Goal: Navigation & Orientation: Find specific page/section

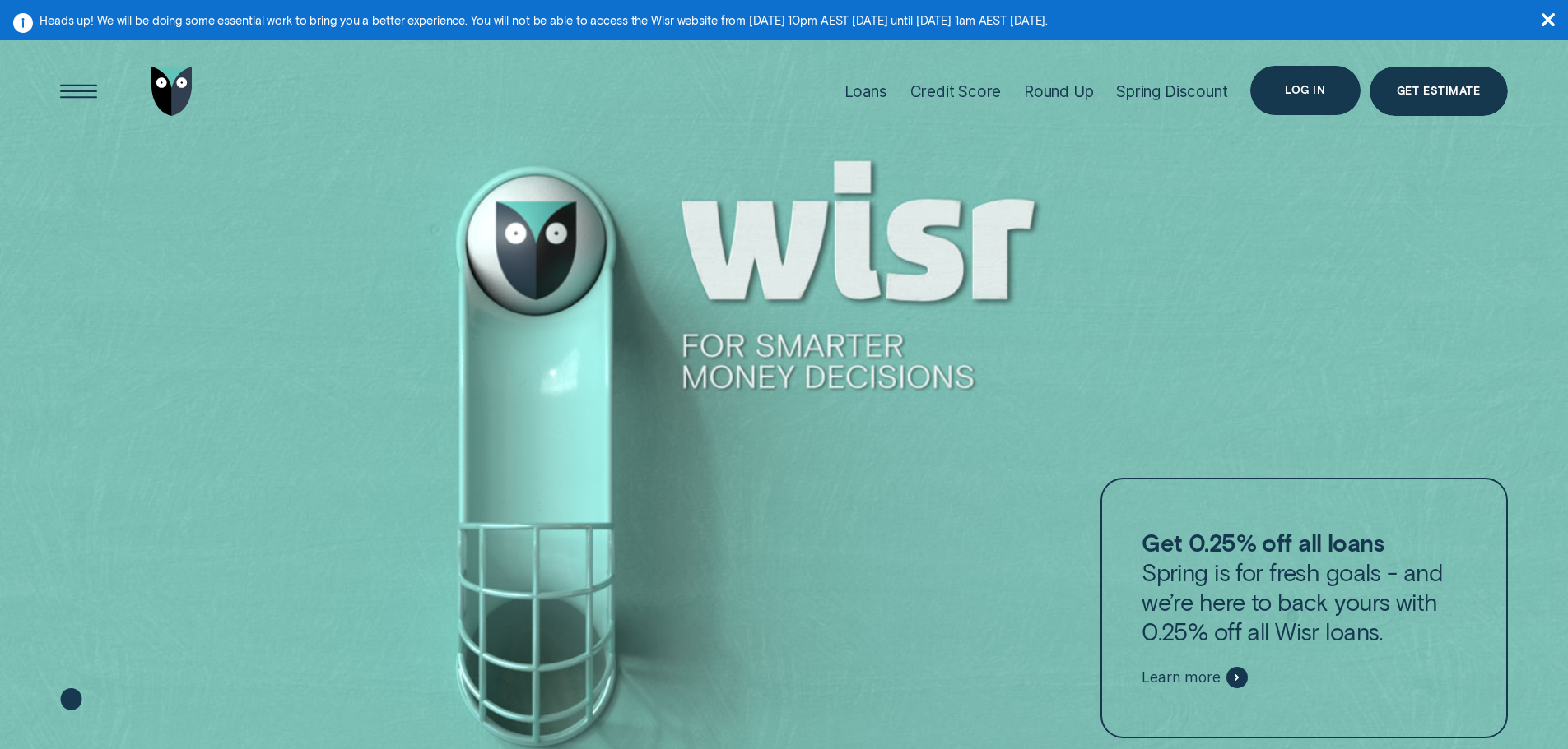
click at [1326, 80] on div "Log in" at bounding box center [1304, 90] width 109 height 50
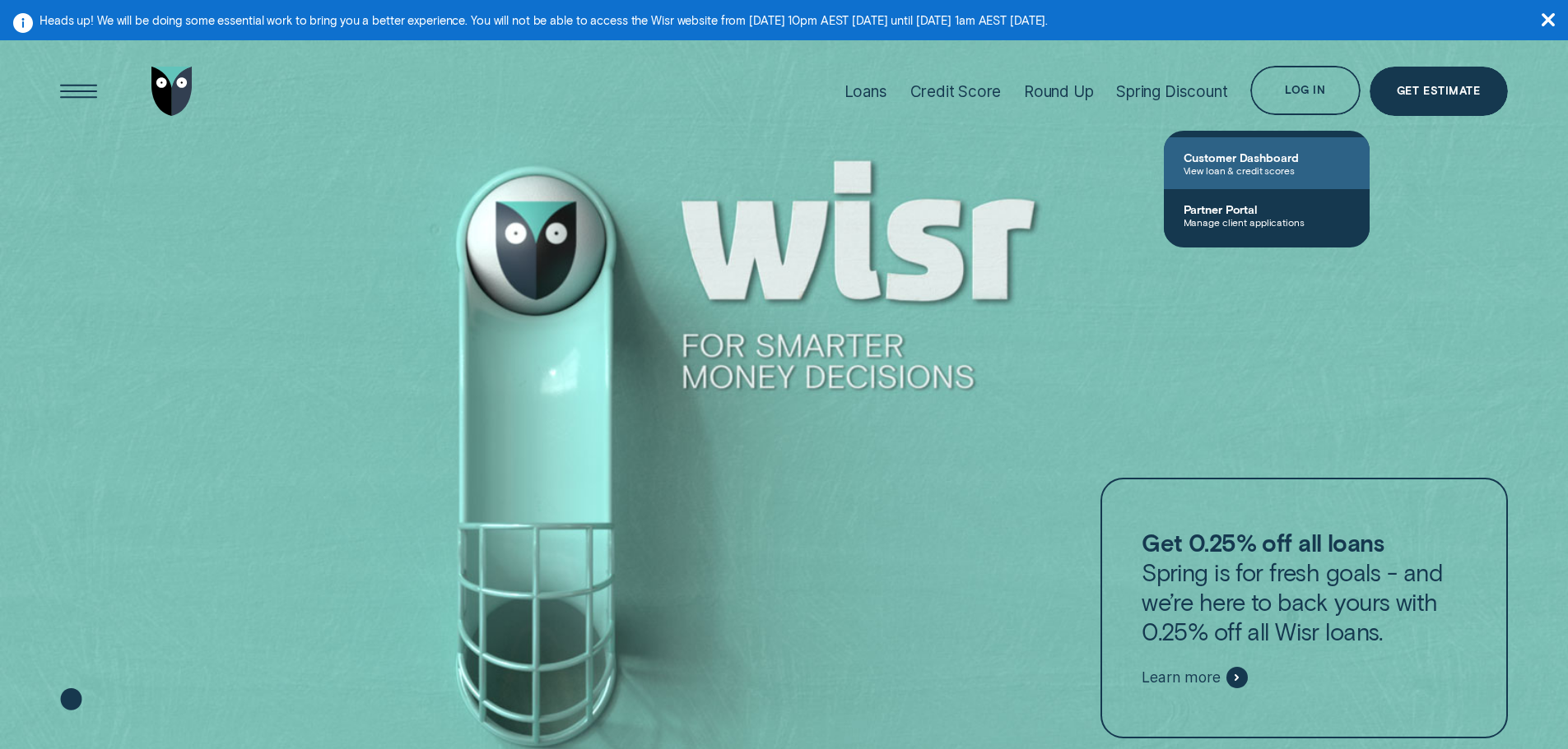
click at [1289, 173] on span "View loan & credit scores" at bounding box center [1267, 170] width 167 height 11
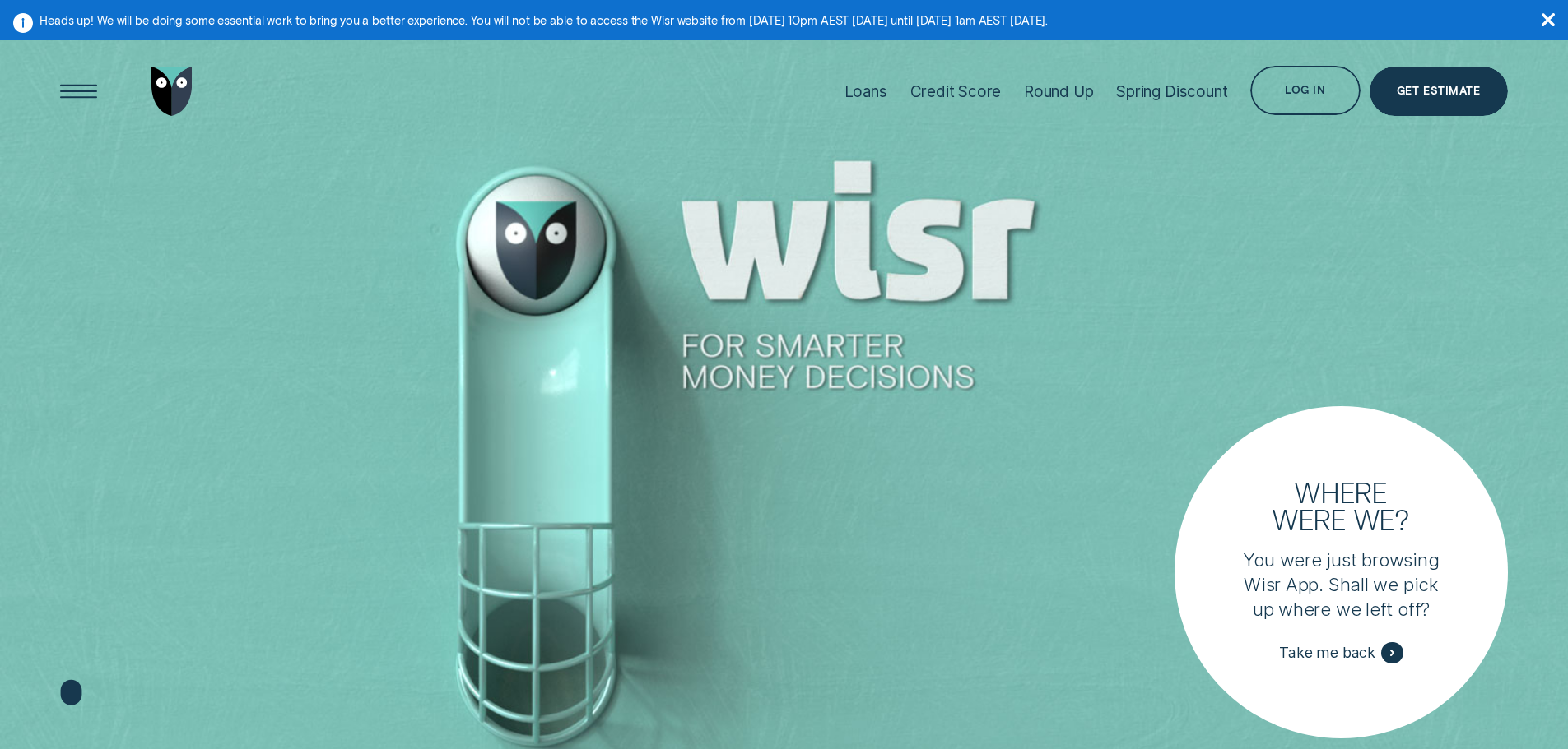
click at [1311, 94] on div "Log in" at bounding box center [1304, 93] width 40 height 10
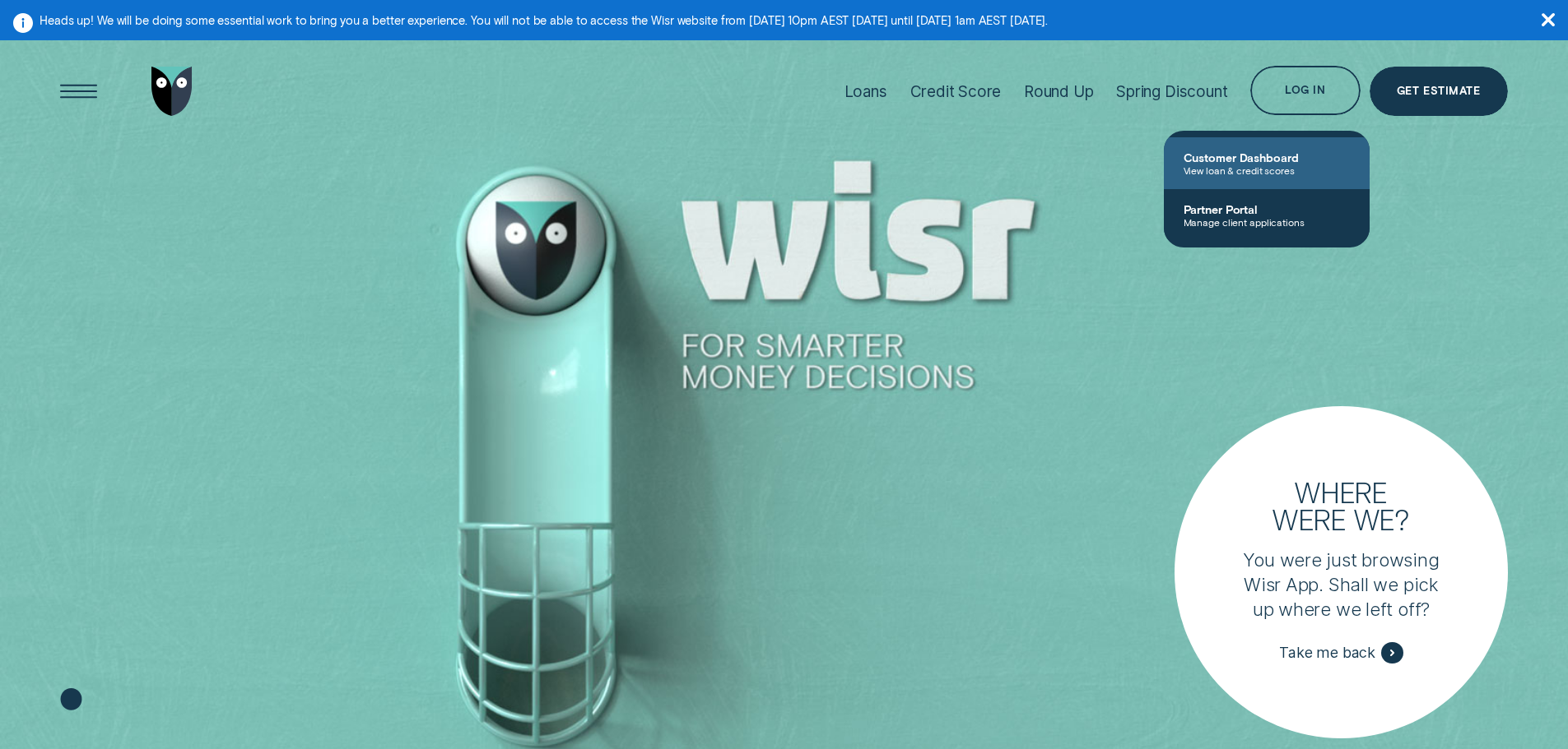
click at [1269, 151] on span "Customer Dashboard" at bounding box center [1267, 157] width 167 height 14
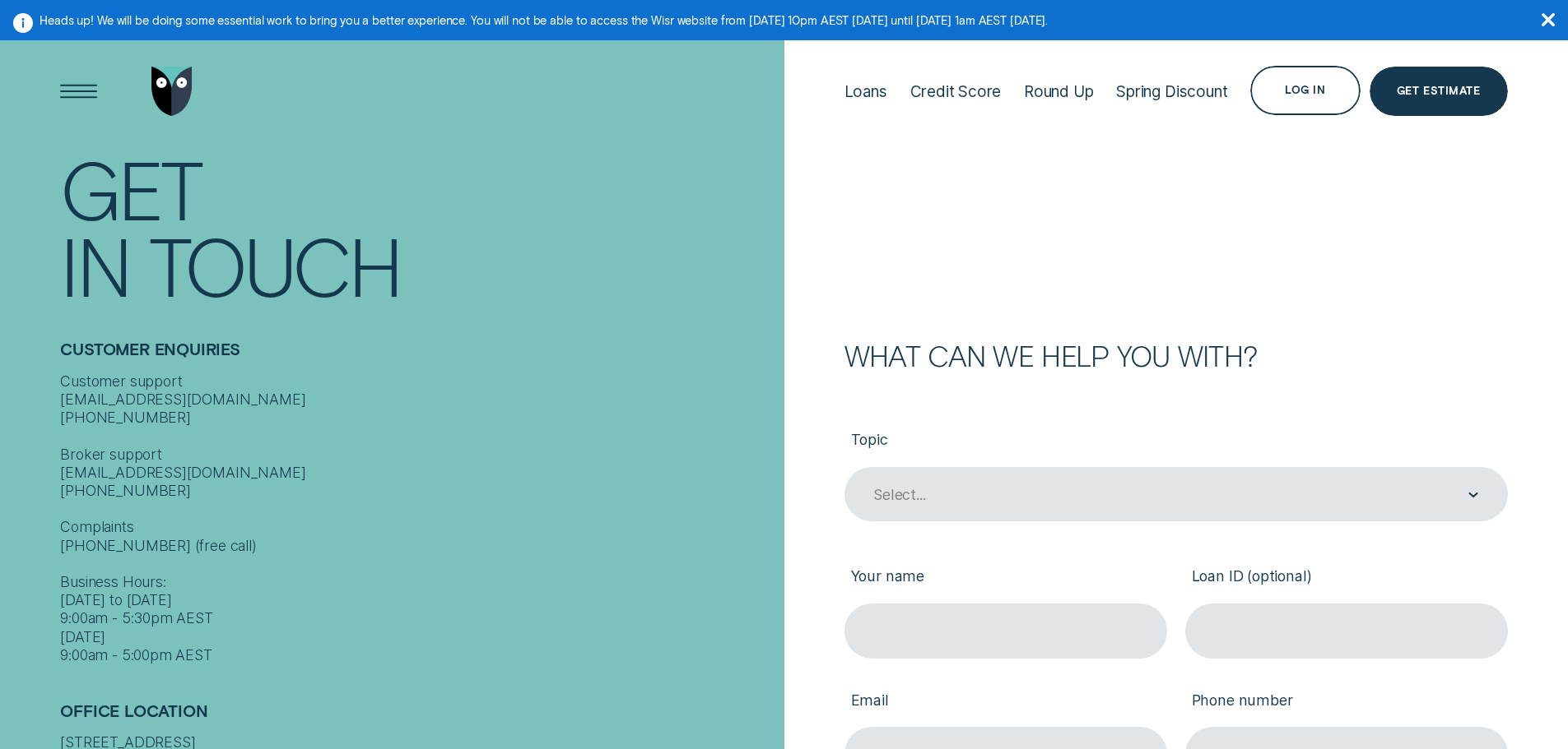
click at [1536, 22] on aside "Heads up! We will be doing some essential work to bring you a better experience…" at bounding box center [784, 20] width 1568 height 40
click at [1552, 14] on icon "button" at bounding box center [1548, 20] width 13 height 13
